Goal: Use online tool/utility: Utilize a website feature to perform a specific function

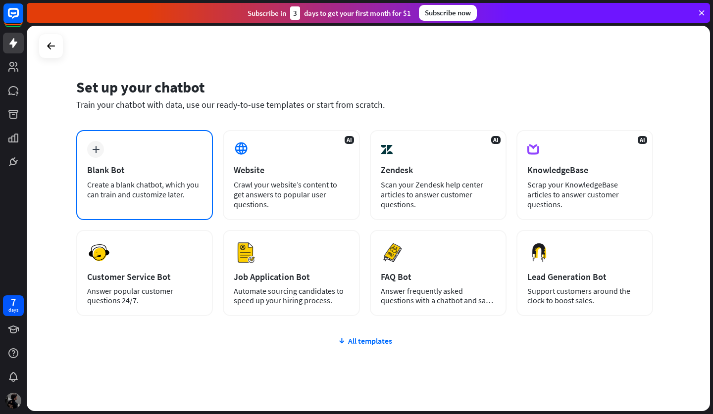
click at [145, 162] on div "plus Blank Bot Create a blank chatbot, which you can train and customize later." at bounding box center [144, 175] width 137 height 90
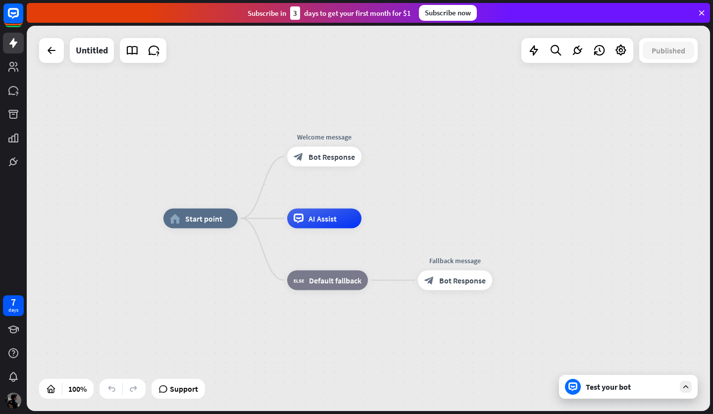
click at [611, 386] on div "Test your bot" at bounding box center [630, 387] width 89 height 10
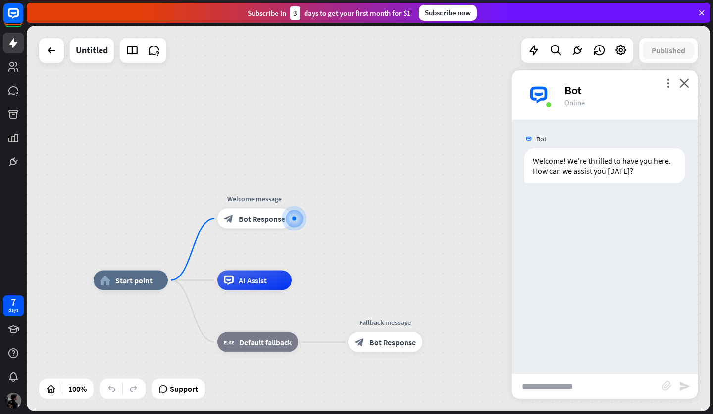
click at [594, 383] on input "text" at bounding box center [587, 386] width 150 height 25
type input "**********"
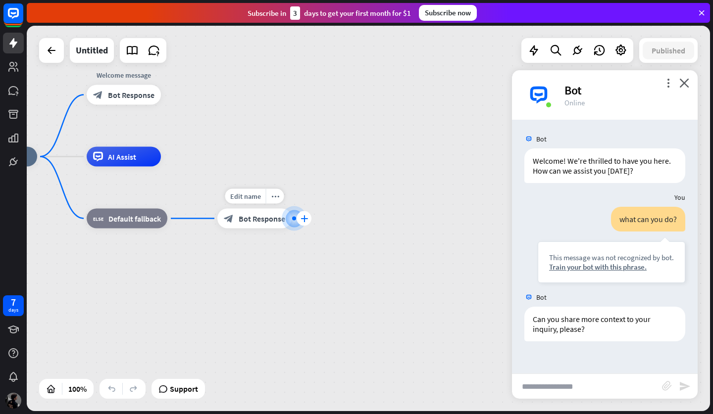
click at [309, 219] on div "plus" at bounding box center [304, 218] width 15 height 15
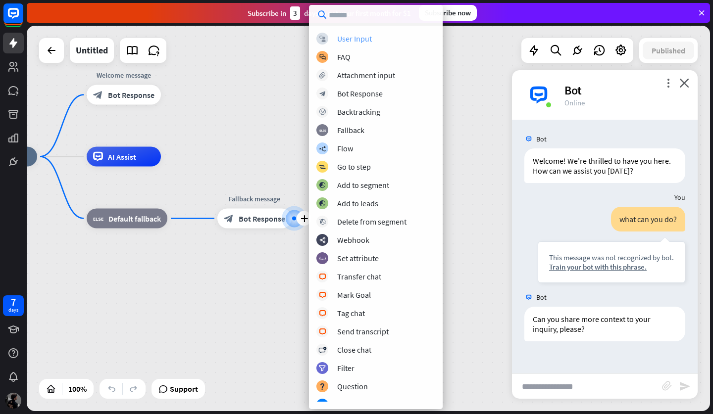
click at [377, 39] on div "block_user_input User Input" at bounding box center [375, 39] width 119 height 12
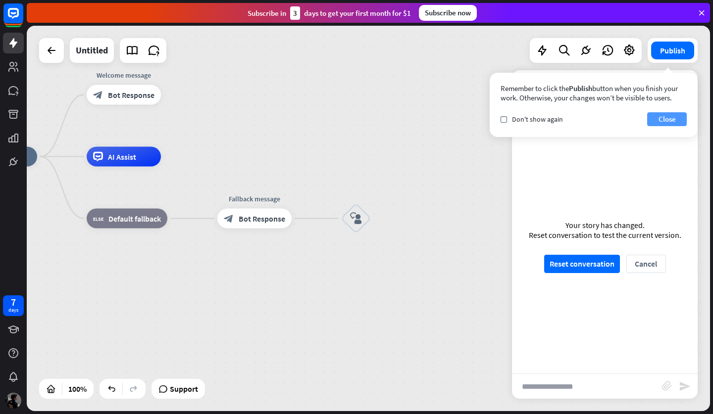
click at [663, 123] on button "Close" at bounding box center [667, 119] width 40 height 14
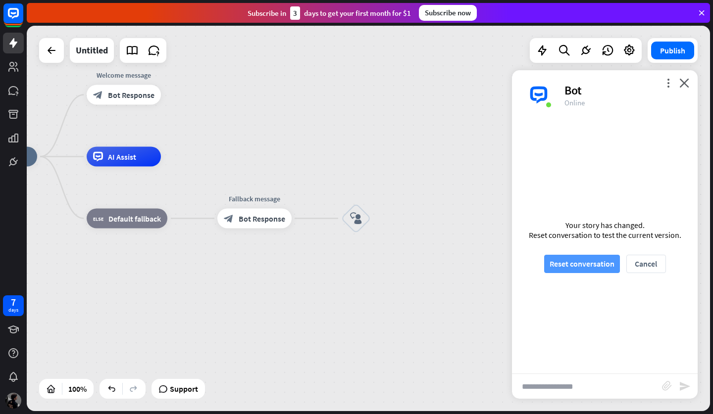
click at [591, 264] on button "Reset conversation" at bounding box center [582, 264] width 76 height 18
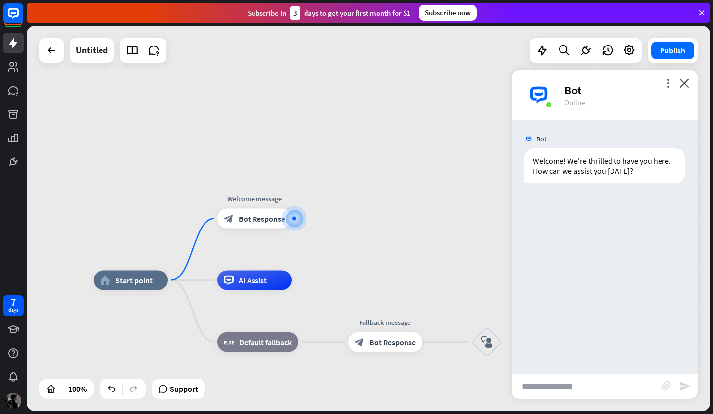
click at [596, 379] on input "text" at bounding box center [587, 386] width 150 height 25
click at [684, 85] on icon "close" at bounding box center [684, 82] width 10 height 9
